Goal: Check status

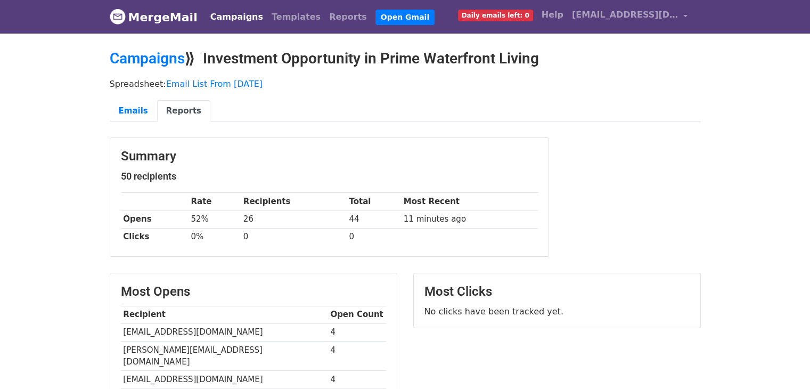
click at [568, 235] on div "Summary 50 recipients Rate Recipients Total Most Recent Opens 52% 26 44 11 minu…" at bounding box center [405, 202] width 607 height 130
drag, startPoint x: 545, startPoint y: 305, endPoint x: 424, endPoint y: 303, distance: 120.9
click at [424, 306] on p "No clicks have been tracked yet." at bounding box center [556, 311] width 265 height 11
click at [441, 316] on div "Most Clicks No clicks have been tracked yet." at bounding box center [557, 300] width 286 height 54
drag, startPoint x: 424, startPoint y: 290, endPoint x: 518, endPoint y: 281, distance: 94.1
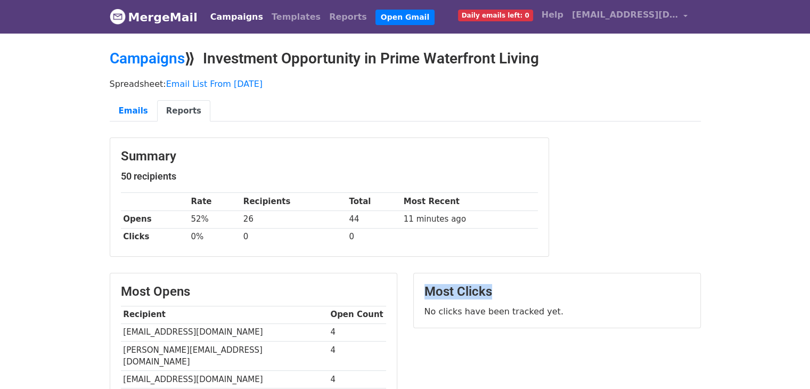
click at [518, 281] on div "Most Clicks No clicks have been tracked yet." at bounding box center [557, 300] width 286 height 54
click at [517, 299] on div "Most Clicks No clicks have been tracked yet." at bounding box center [557, 300] width 286 height 54
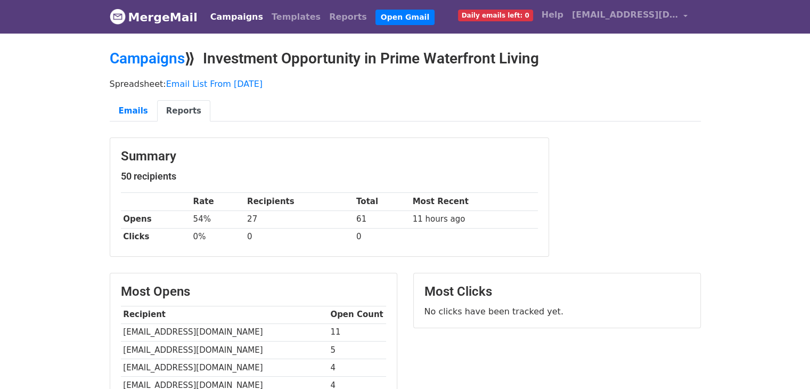
click at [183, 17] on link "MergeMail" at bounding box center [154, 17] width 88 height 22
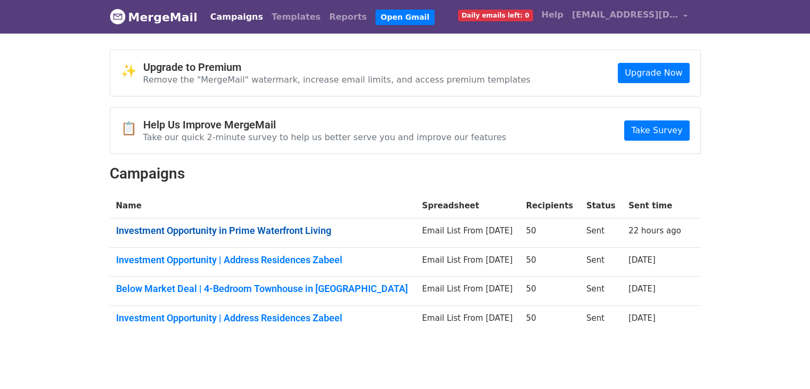
click at [290, 232] on link "Investment Opportunity in Prime Waterfront Living" at bounding box center [262, 231] width 293 height 12
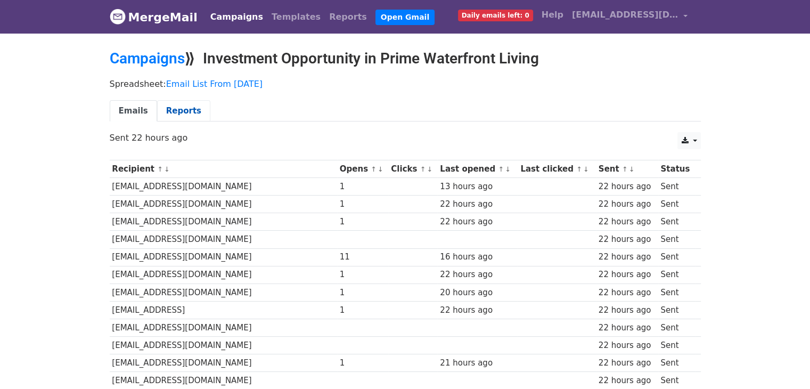
click at [177, 105] on link "Reports" at bounding box center [183, 111] width 53 height 22
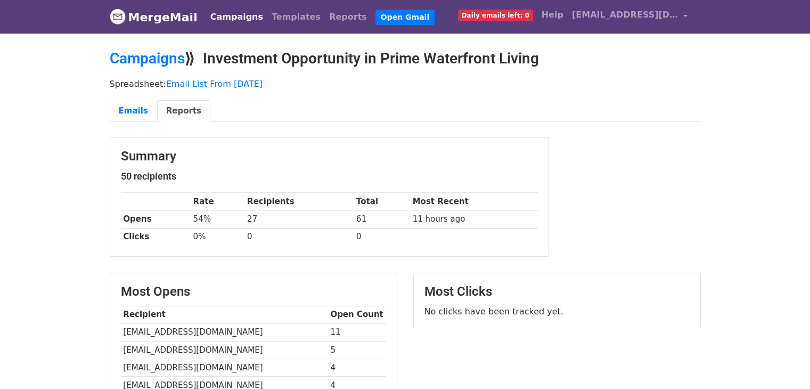
click at [258, 126] on div "Spreadsheet: Email List From [DATE] Emails Reports" at bounding box center [405, 103] width 607 height 60
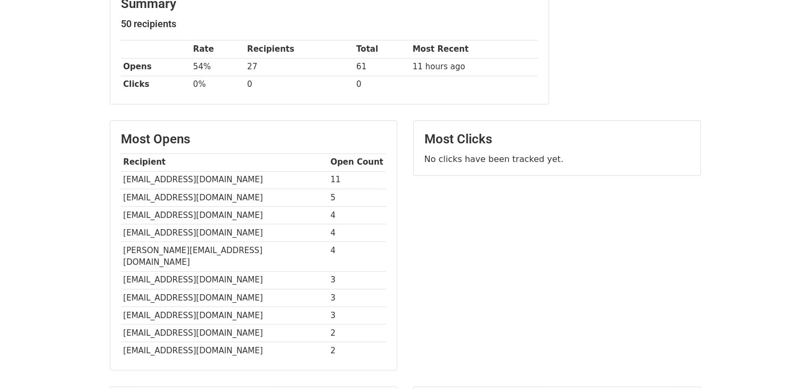
scroll to position [160, 0]
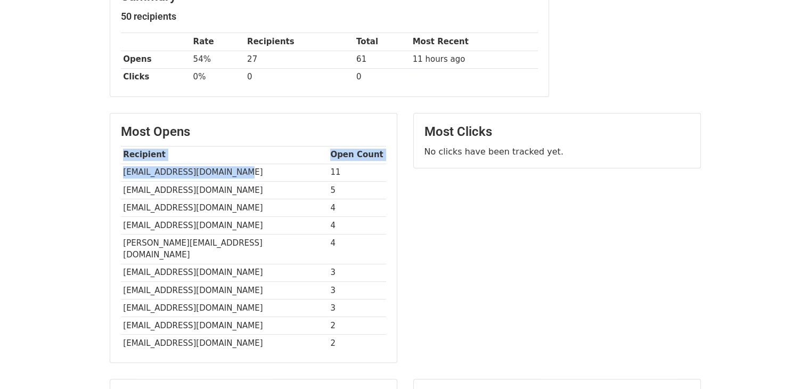
drag, startPoint x: 237, startPoint y: 170, endPoint x: 106, endPoint y: 169, distance: 130.5
click at [106, 169] on div "Most Opens Recipient Open Count [EMAIL_ADDRESS][DOMAIN_NAME] 11 [EMAIL_ADDRESS]…" at bounding box center [254, 243] width 304 height 260
click at [247, 173] on td "[EMAIL_ADDRESS][DOMAIN_NAME]" at bounding box center [224, 172] width 207 height 18
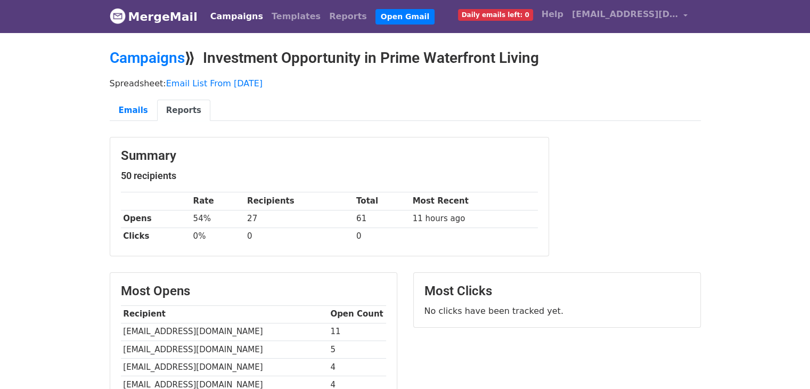
scroll to position [0, 0]
